Goal: Browse casually: Explore the website without a specific task or goal

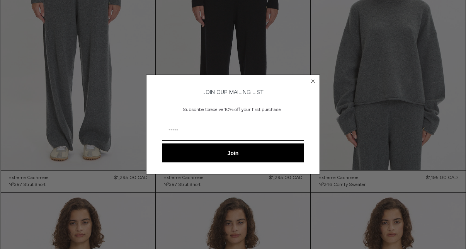
click at [312, 80] on icon "Close dialog" at bounding box center [313, 81] width 3 height 3
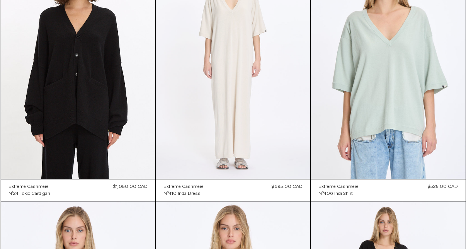
scroll to position [1118, 0]
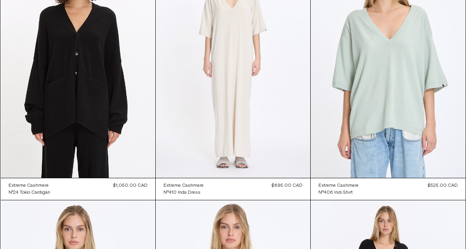
click at [222, 89] on at bounding box center [233, 62] width 155 height 232
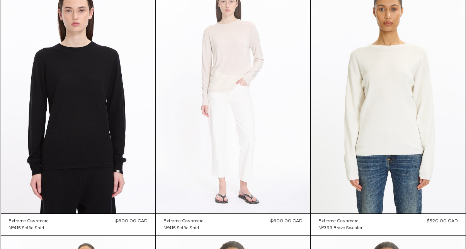
scroll to position [2855, 0]
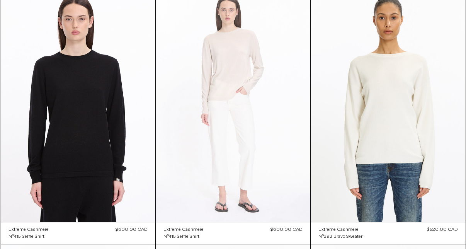
click at [238, 76] on at bounding box center [233, 106] width 155 height 232
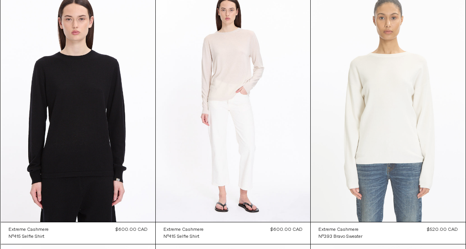
click at [383, 114] on at bounding box center [388, 106] width 155 height 232
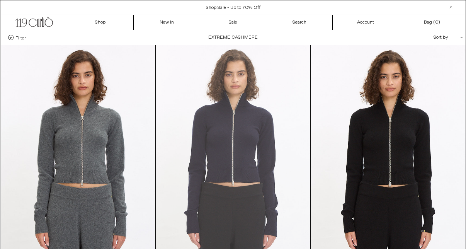
scroll to position [0, 0]
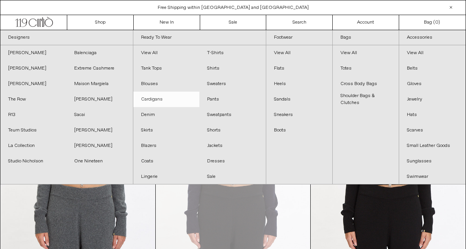
click at [167, 100] on link "Cardigans" at bounding box center [166, 99] width 66 height 15
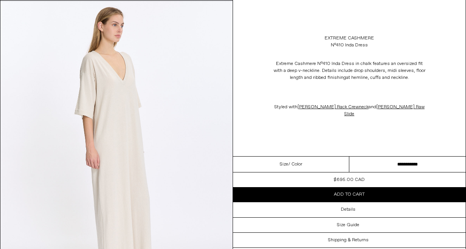
scroll to position [626, 0]
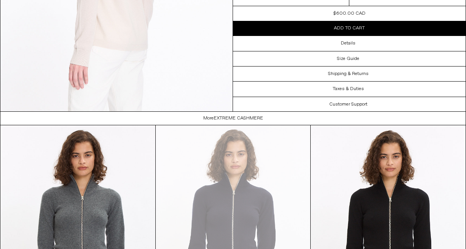
scroll to position [1096, 0]
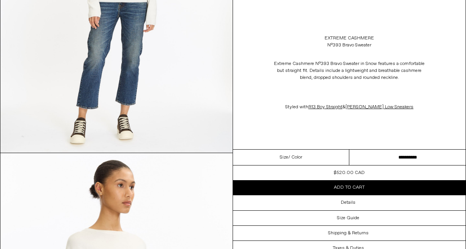
scroll to position [474, 0]
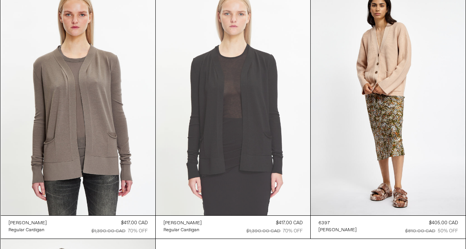
scroll to position [2359, 0]
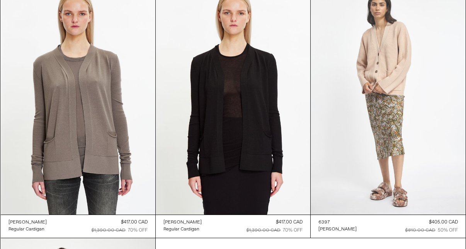
click at [382, 75] on at bounding box center [388, 99] width 155 height 232
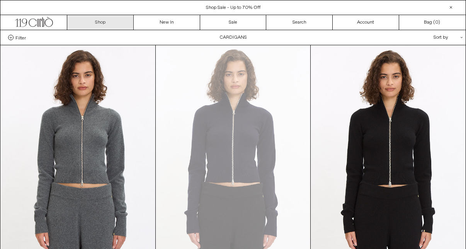
scroll to position [0, 0]
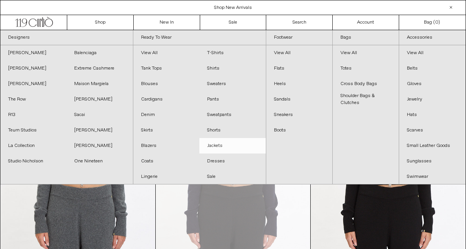
click at [214, 146] on link "Jackets" at bounding box center [232, 145] width 66 height 15
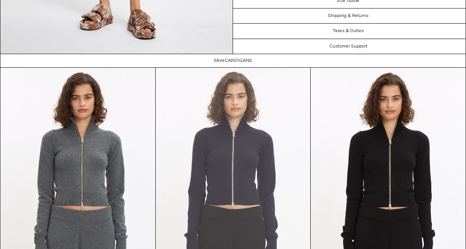
scroll to position [1736, 0]
